Goal: Find specific page/section: Find specific page/section

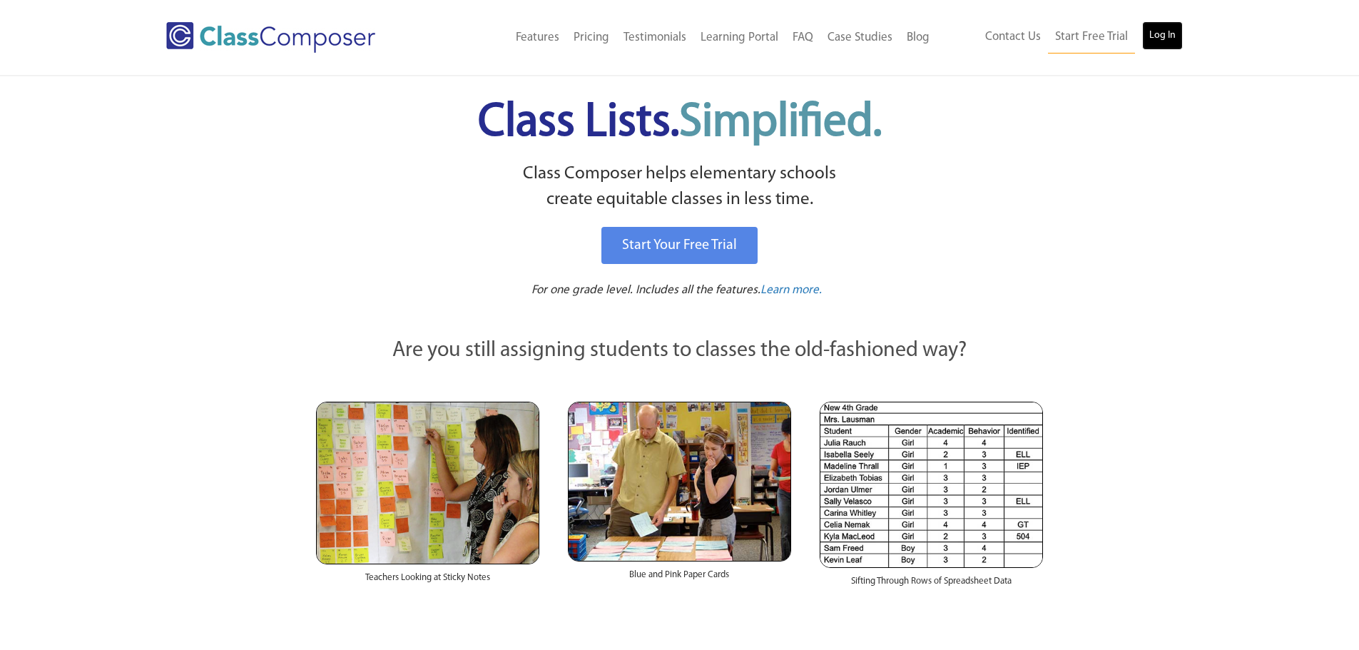
click at [1152, 35] on link "Log In" at bounding box center [1162, 35] width 41 height 29
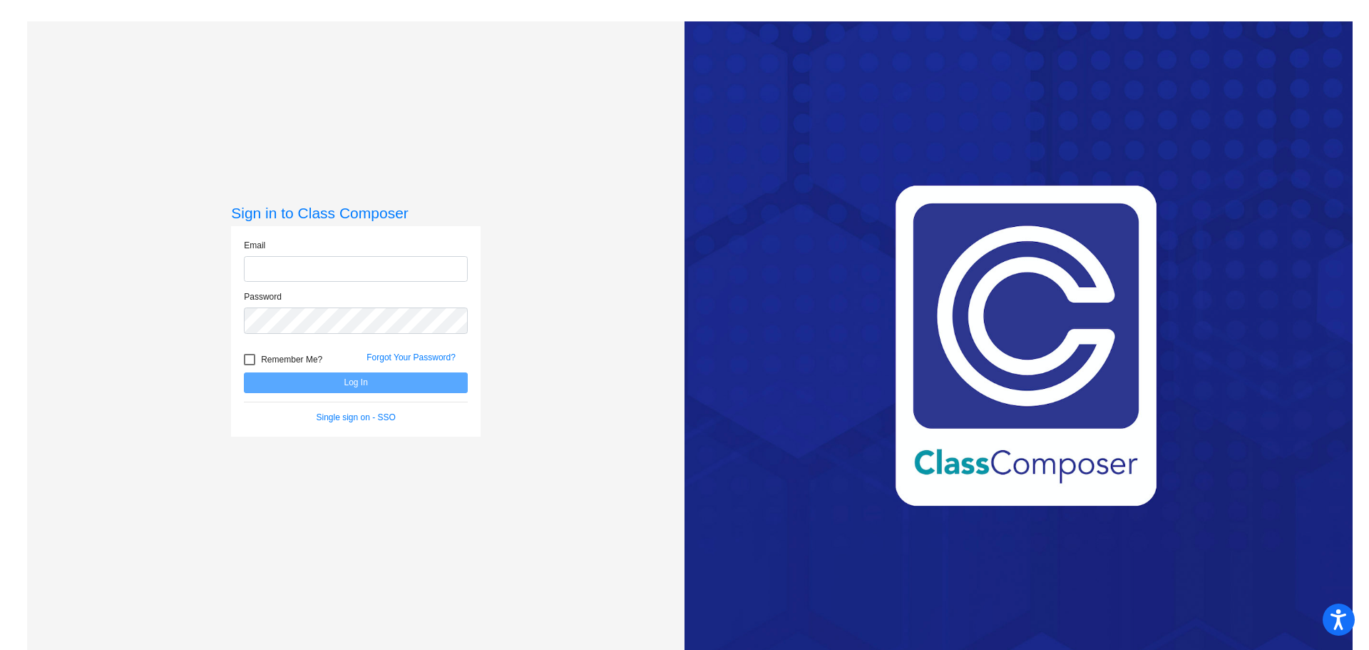
type input "dsimpson@mail.meridian223.org"
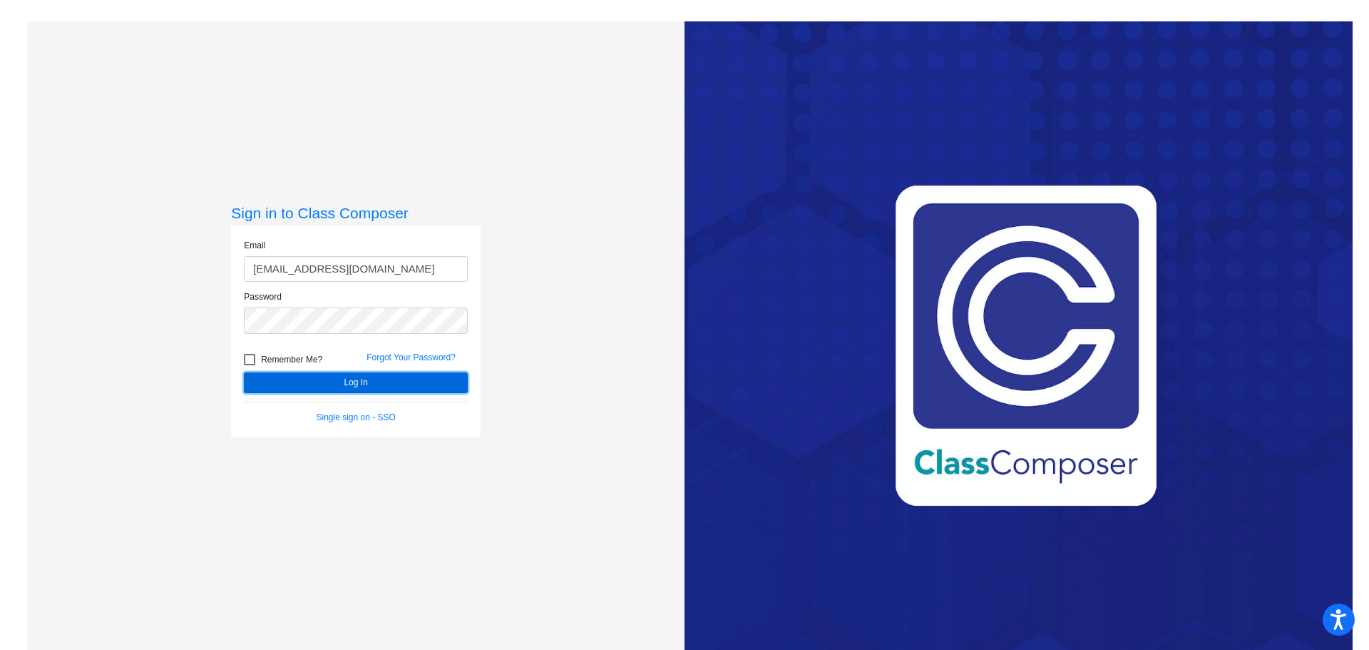
click at [299, 377] on button "Log In" at bounding box center [356, 382] width 224 height 21
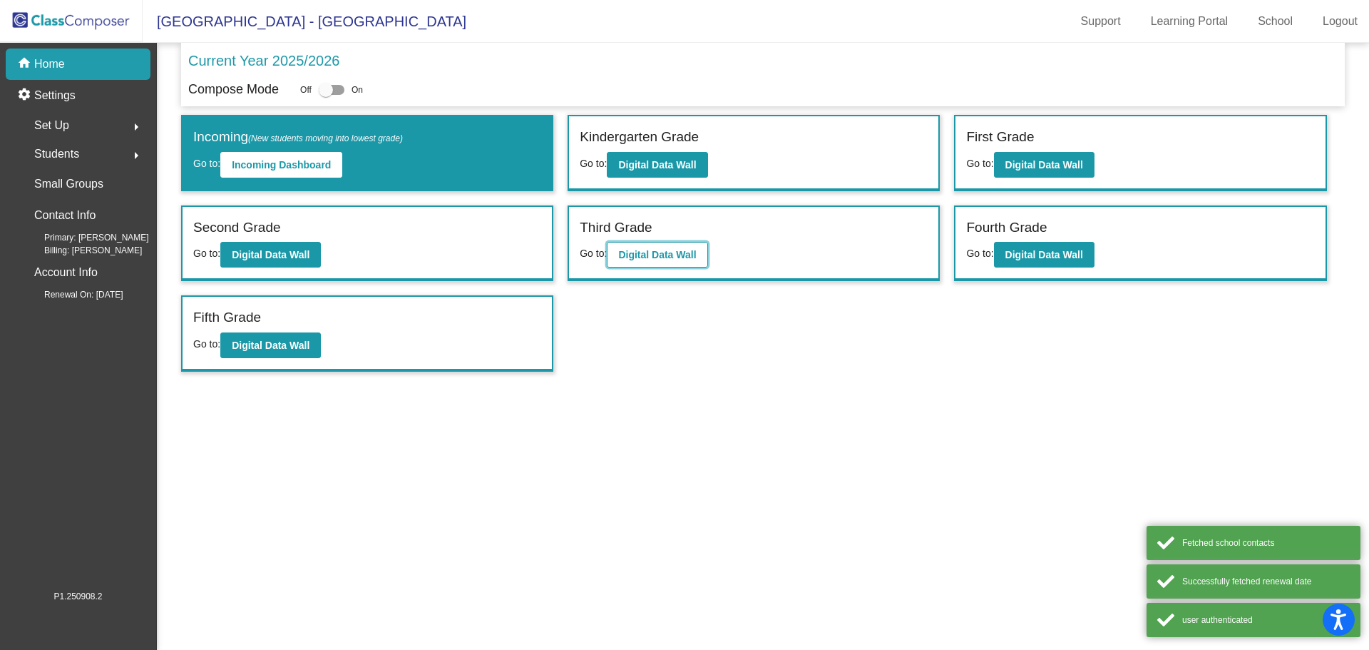
click at [648, 247] on button "Digital Data Wall" at bounding box center [657, 255] width 101 height 26
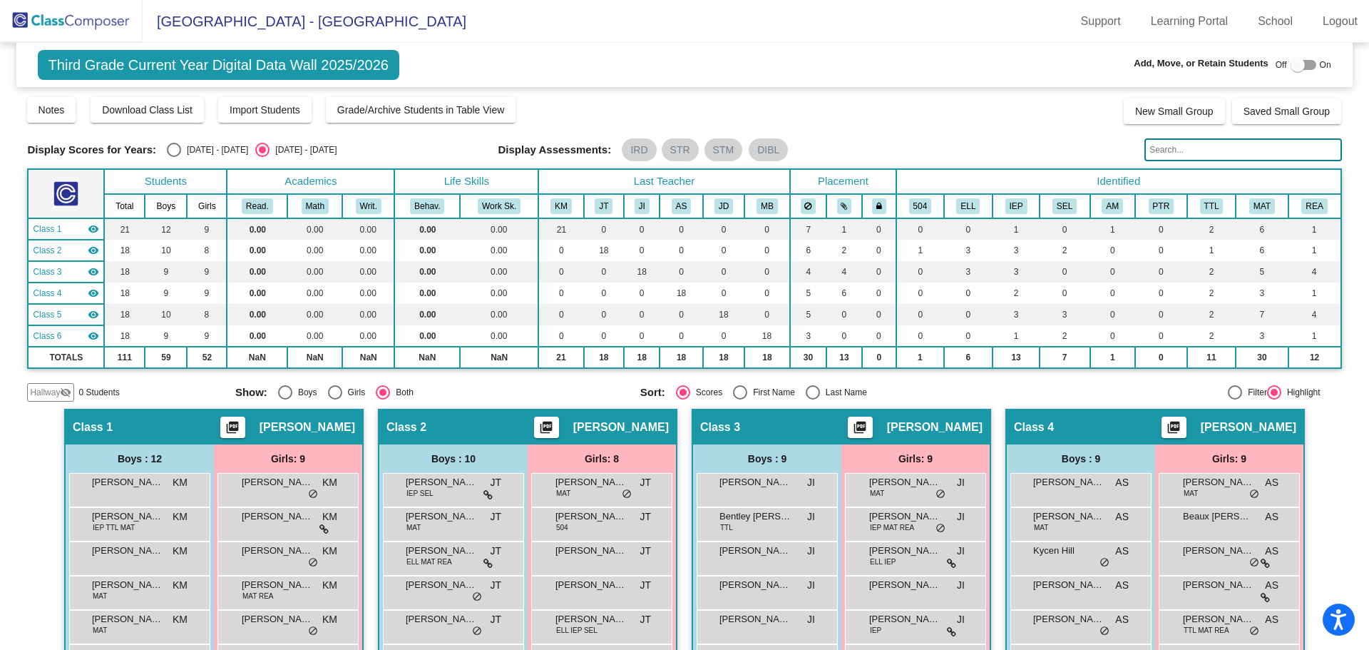
click at [1173, 145] on input "text" at bounding box center [1243, 149] width 197 height 23
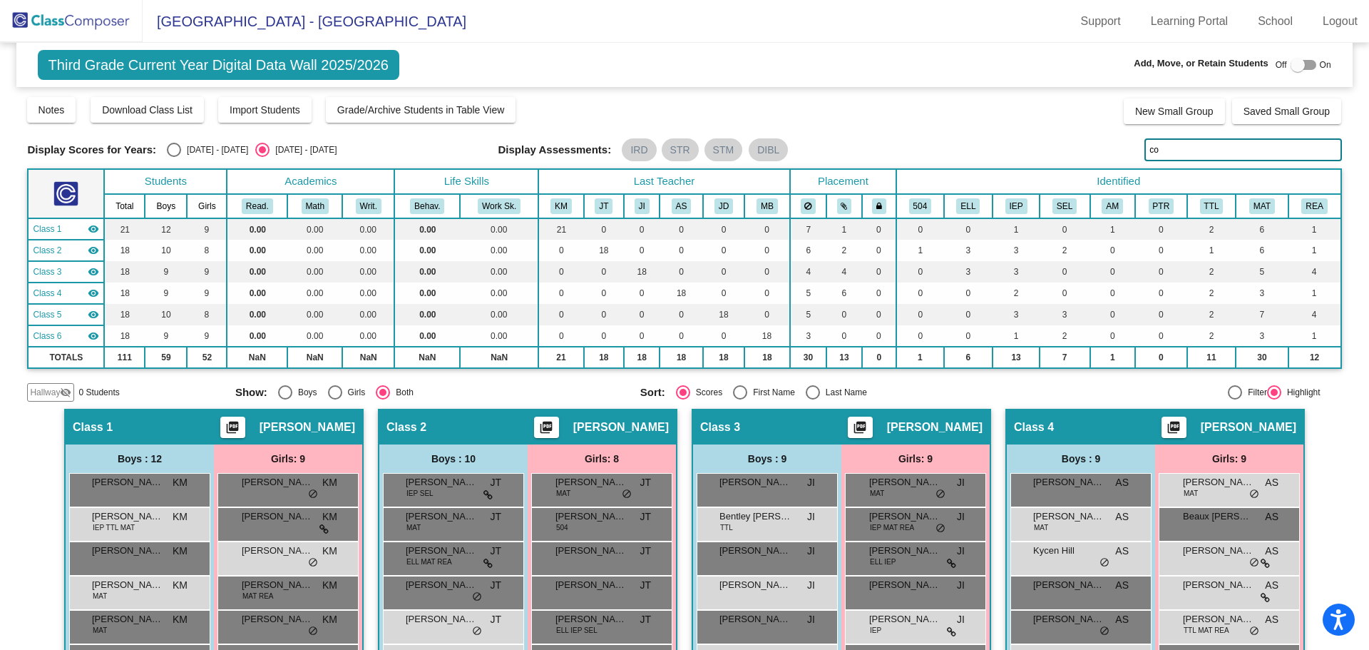
type input "cox"
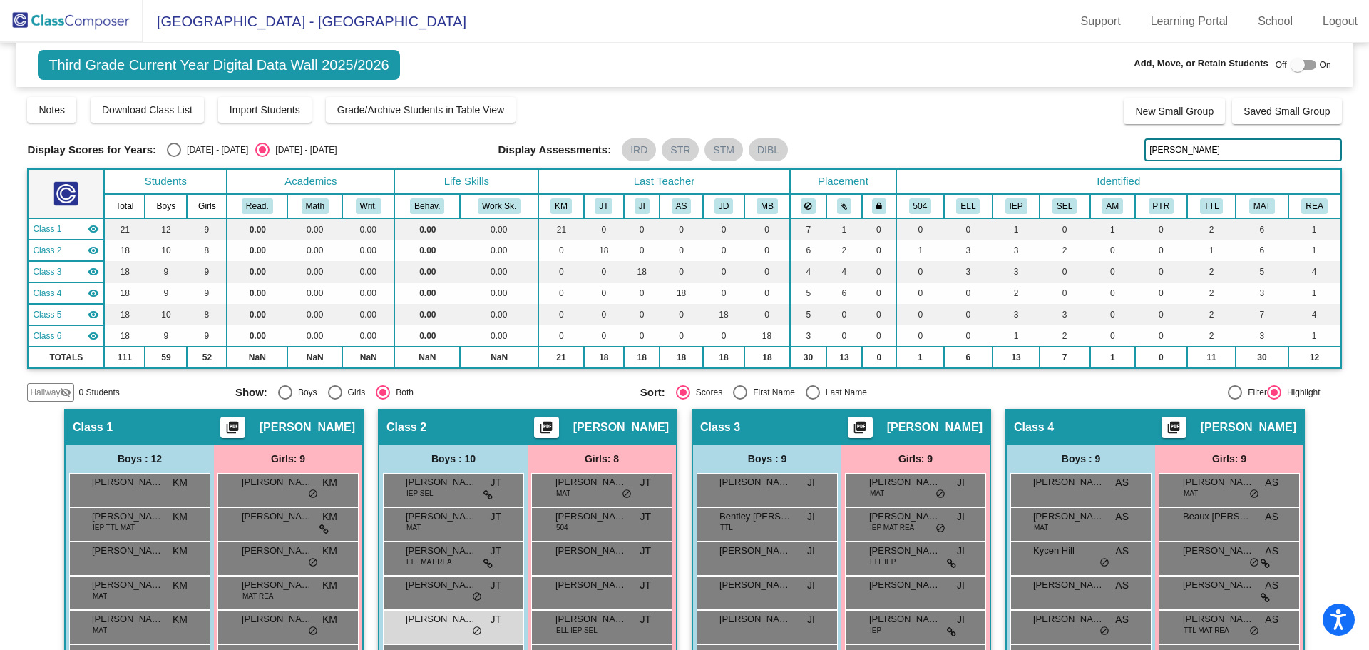
drag, startPoint x: 1166, startPoint y: 150, endPoint x: 1107, endPoint y: 158, distance: 59.6
click at [1107, 158] on div "Display Scores for Years: 2024 - 2025 2025 - 2026 Display Assessments: IRD STR …" at bounding box center [684, 149] width 1314 height 23
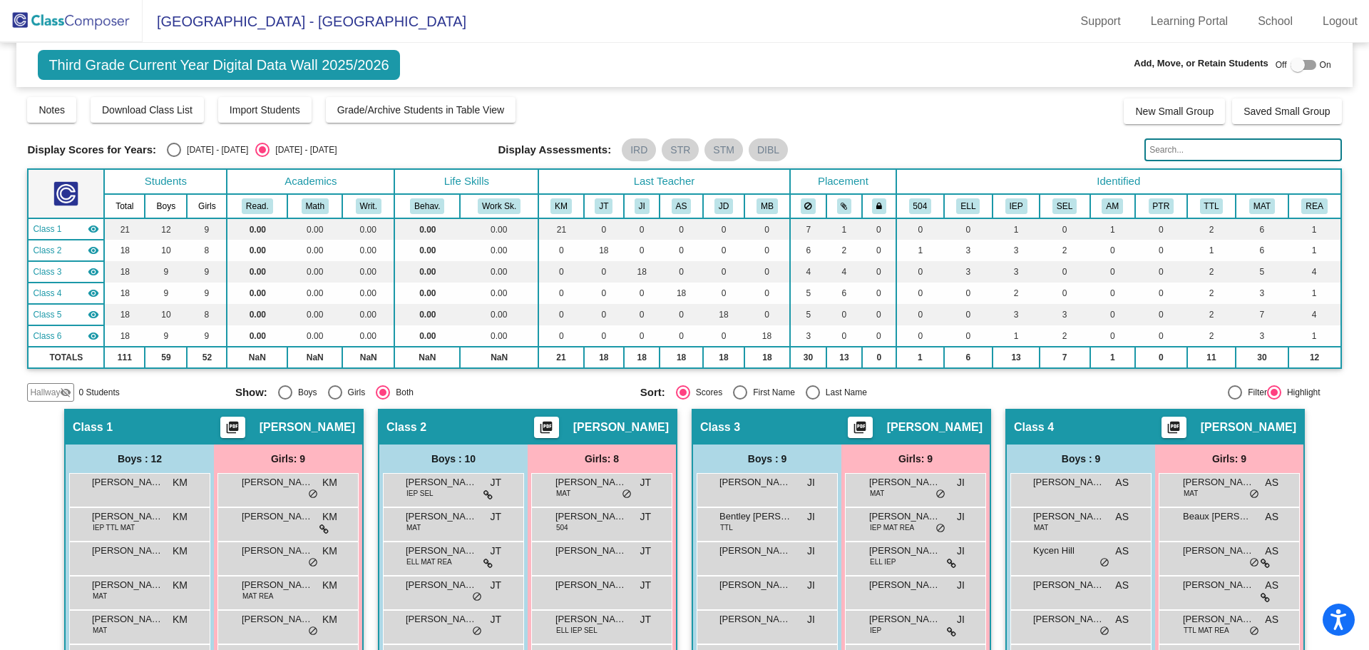
click at [61, 23] on img at bounding box center [71, 21] width 143 height 42
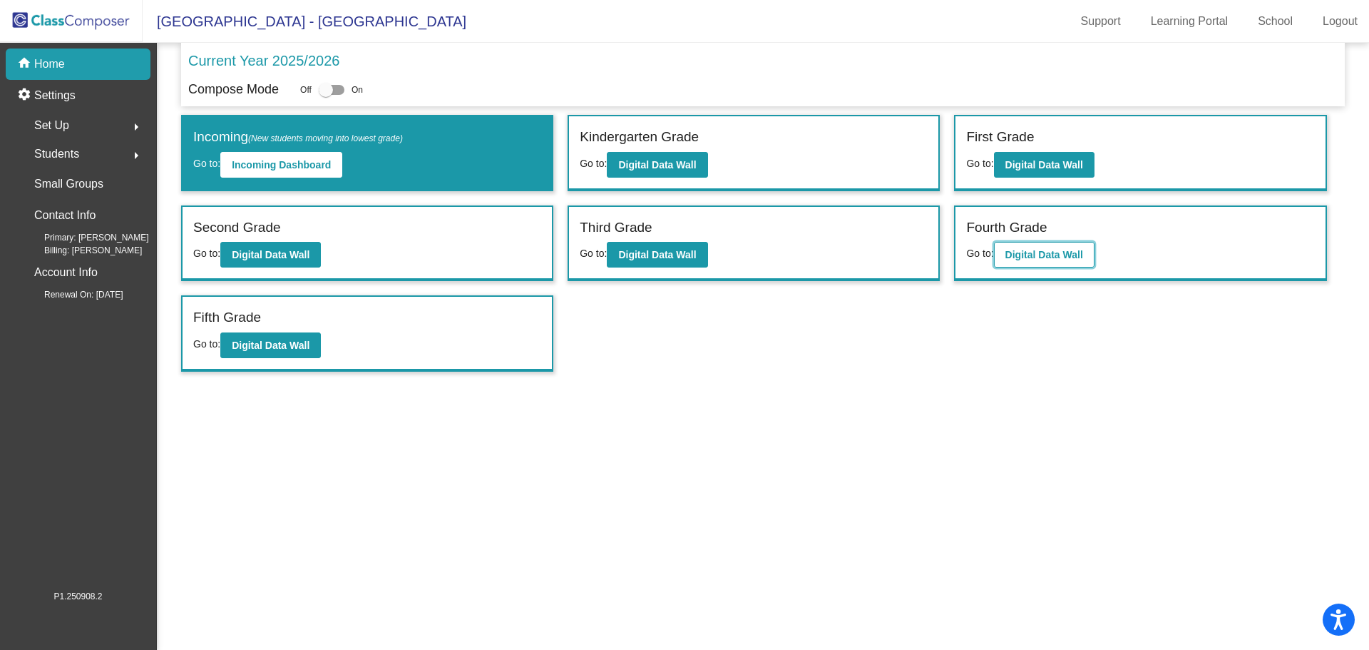
click at [1040, 255] on b "Digital Data Wall" at bounding box center [1045, 254] width 78 height 11
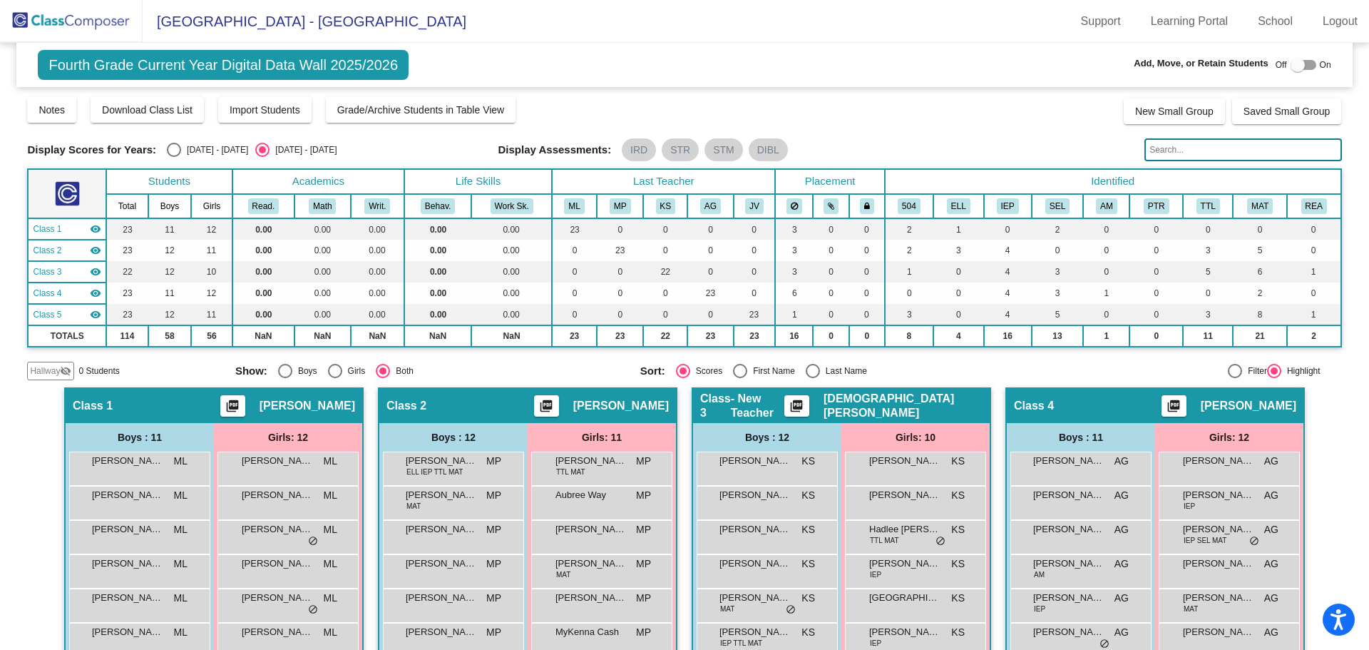
drag, startPoint x: 1180, startPoint y: 153, endPoint x: 1179, endPoint y: 135, distance: 17.1
click at [1177, 140] on input "text" at bounding box center [1243, 149] width 197 height 23
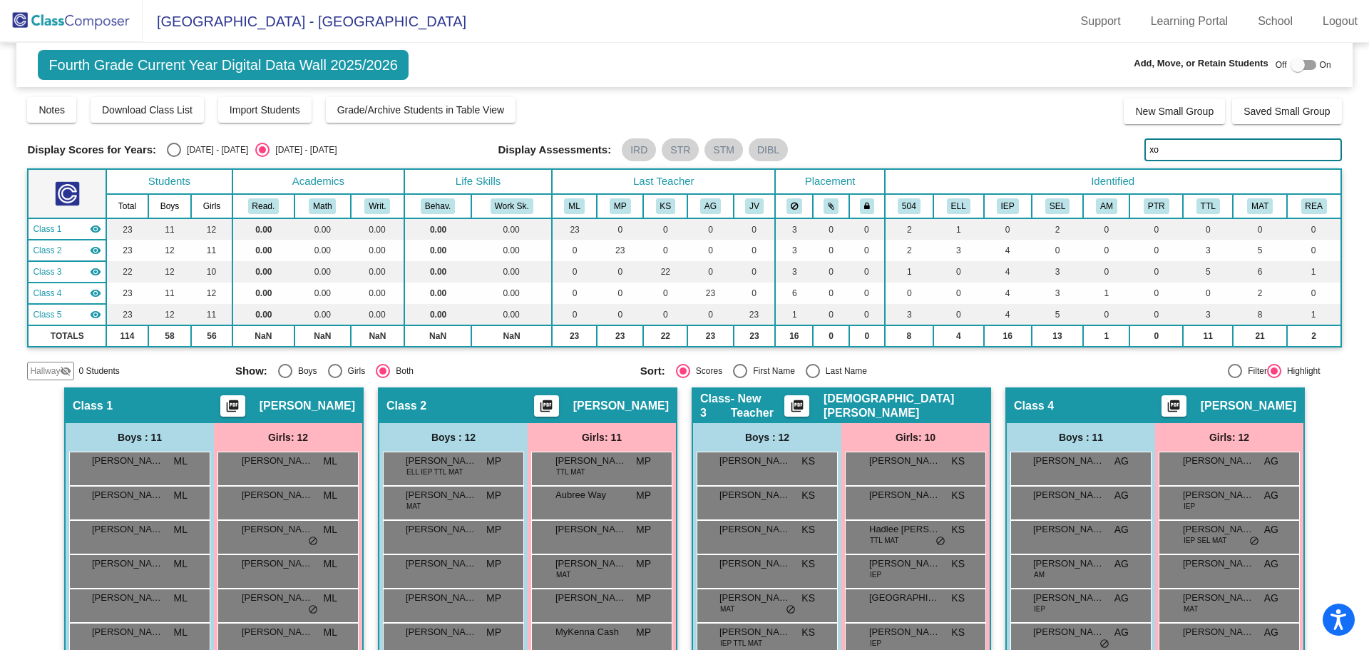
type input "x"
type input "cox"
click at [73, 18] on img at bounding box center [71, 21] width 143 height 42
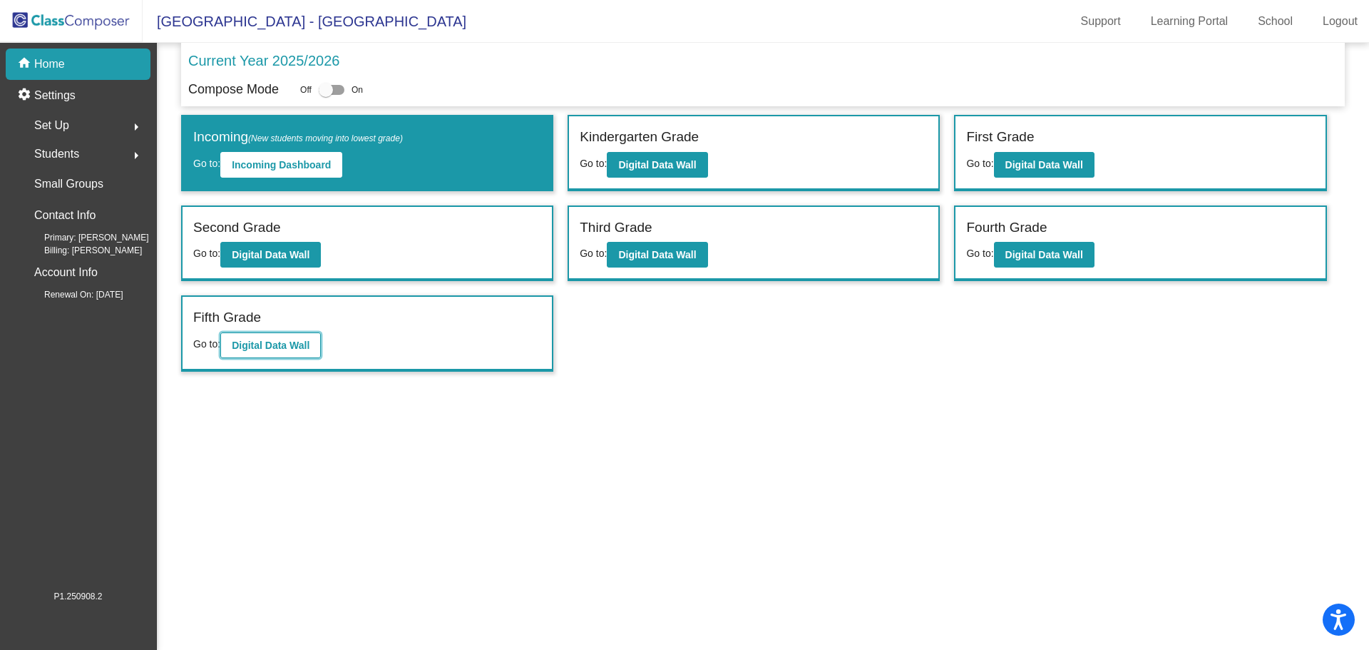
click at [300, 336] on button "Digital Data Wall" at bounding box center [270, 345] width 101 height 26
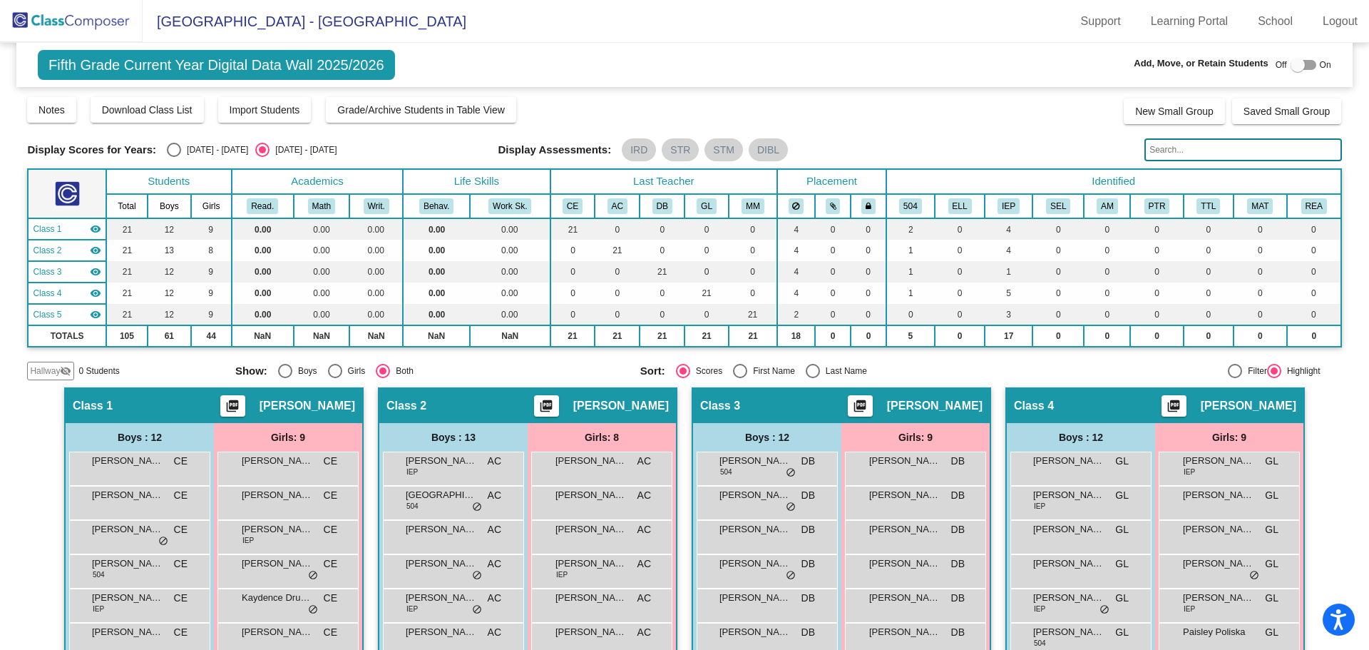
click at [1196, 148] on input "text" at bounding box center [1243, 149] width 197 height 23
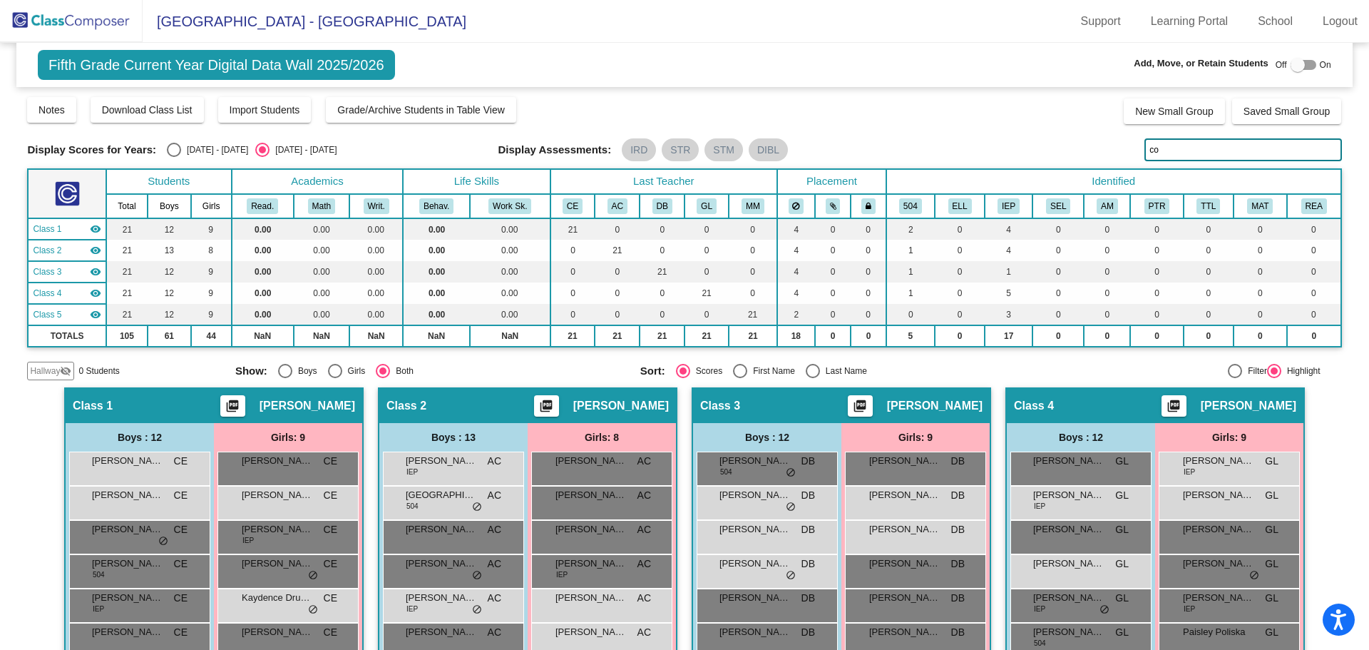
type input "cox"
